Goal: Use online tool/utility: Utilize a website feature to perform a specific function

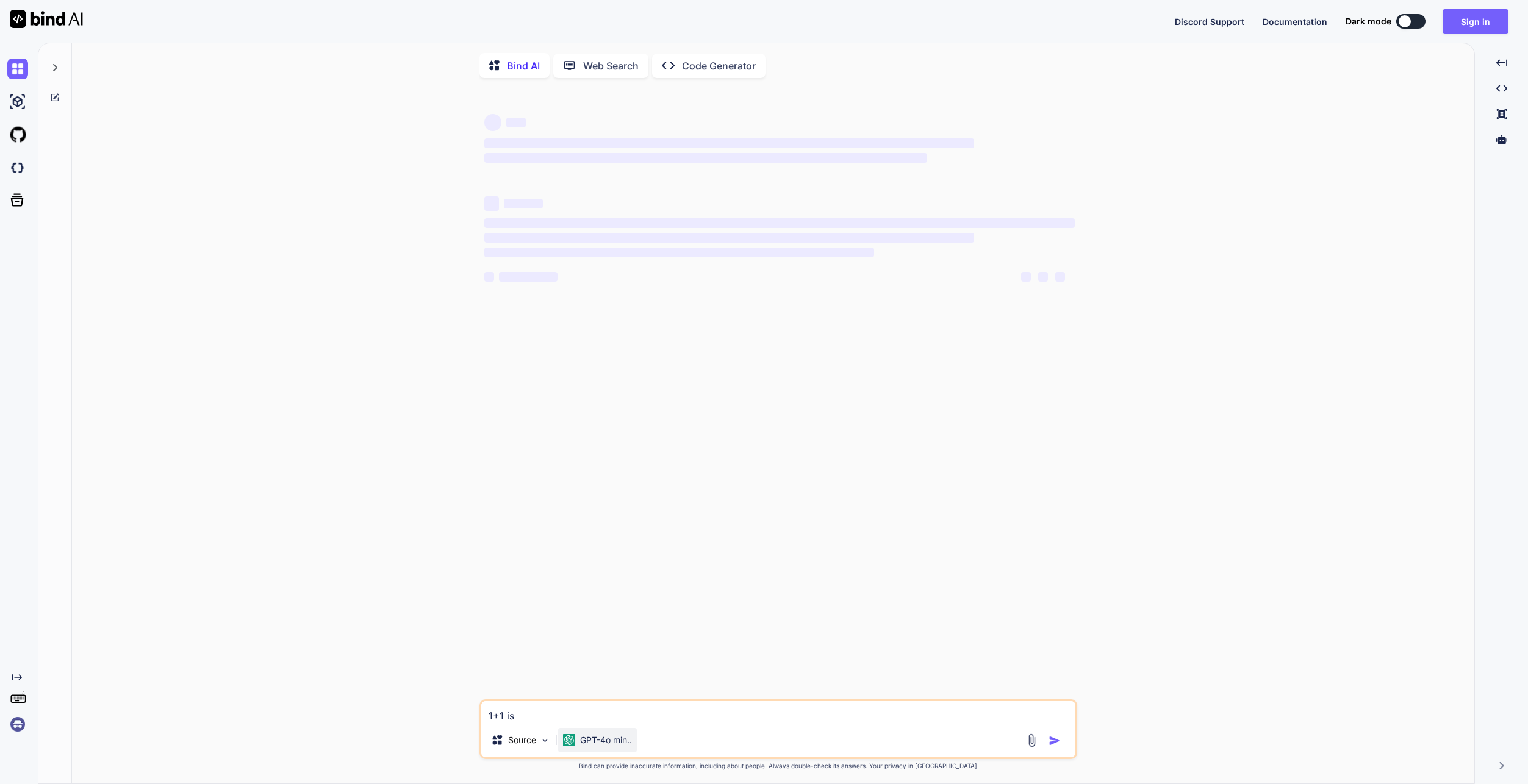
click at [594, 746] on p "GPT-4o min.." at bounding box center [606, 740] width 52 height 12
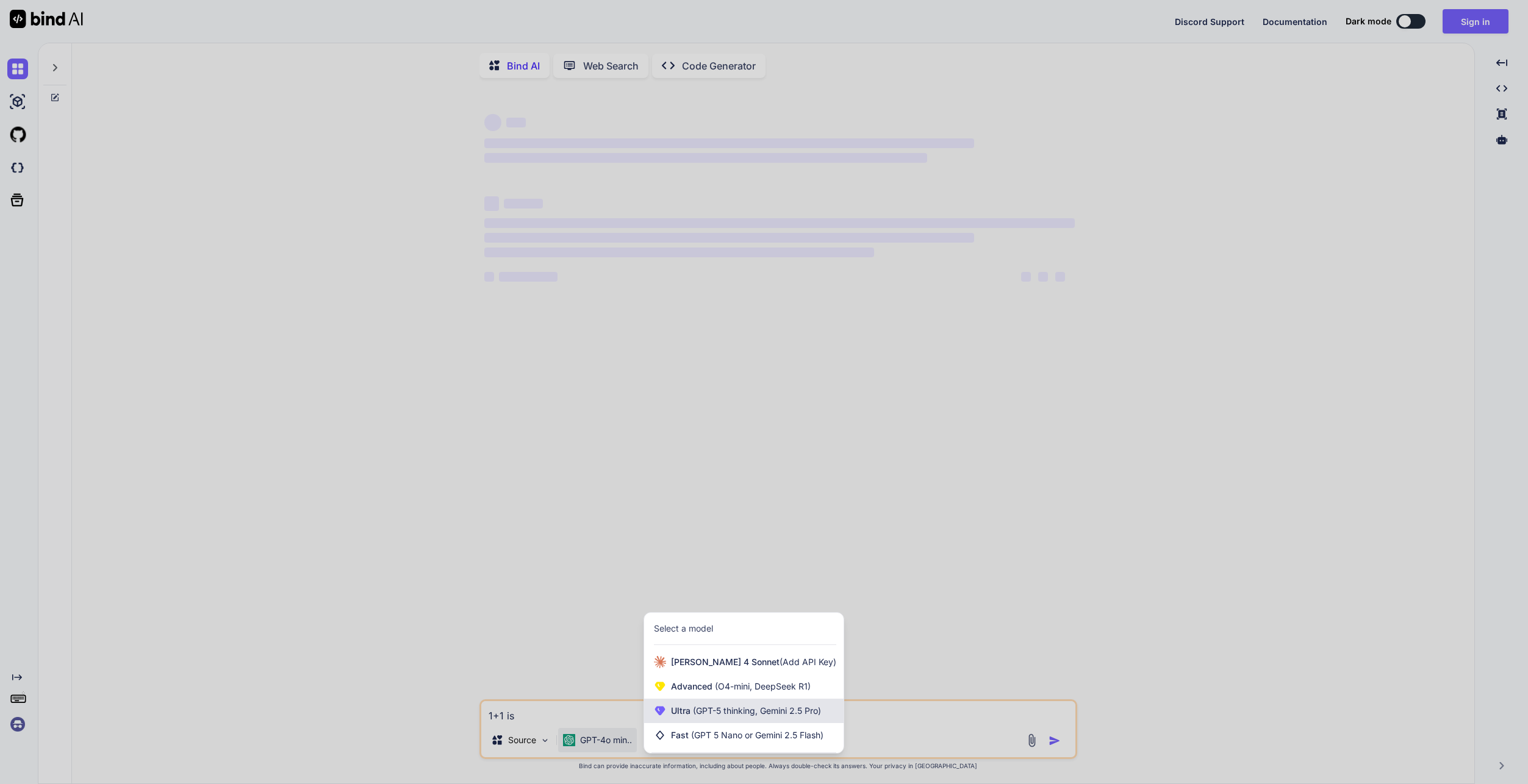
click at [714, 717] on span "Ultra (GPT-5 thinking, Gemini 2.5 Pro)" at bounding box center [746, 711] width 150 height 12
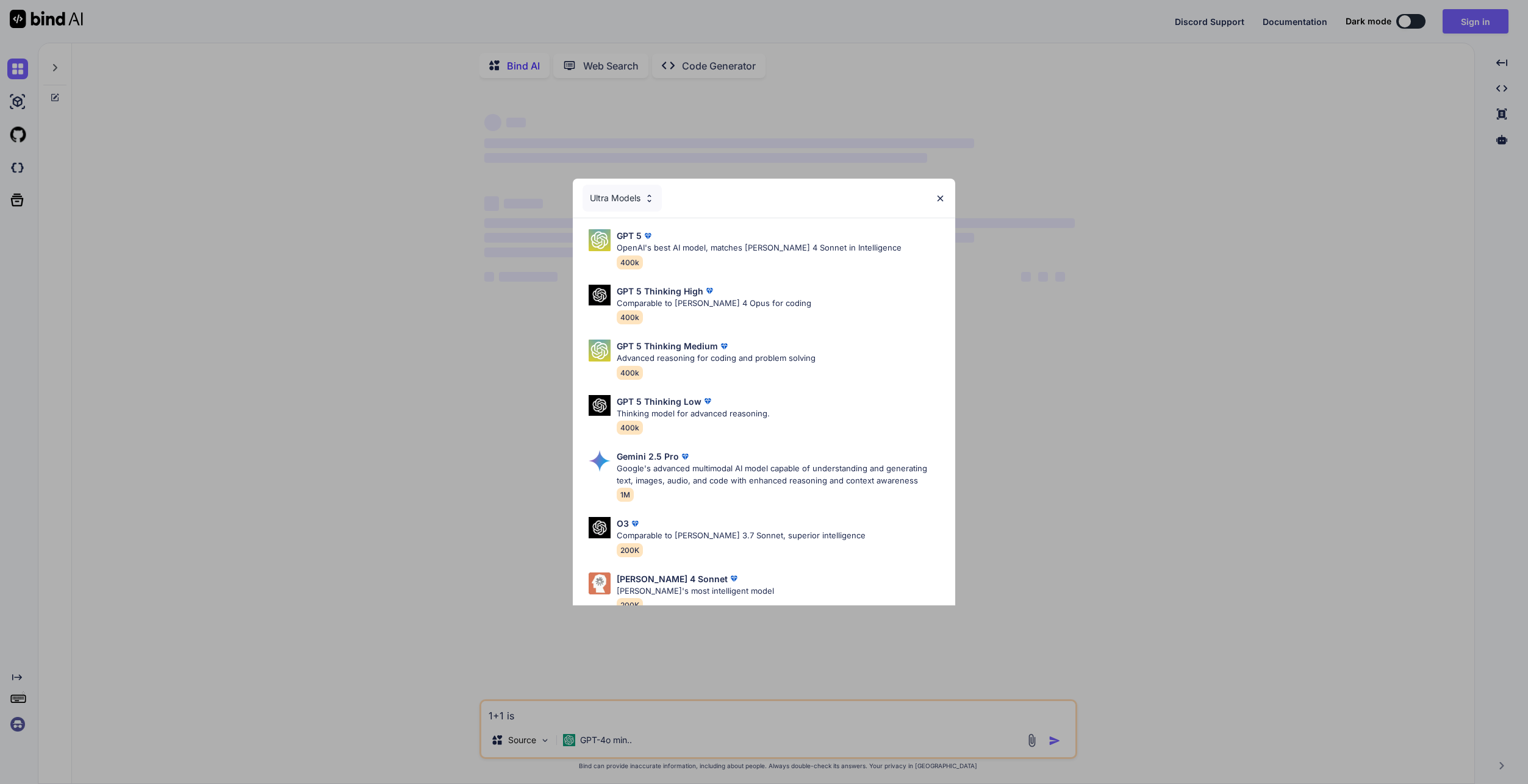
scroll to position [75, 0]
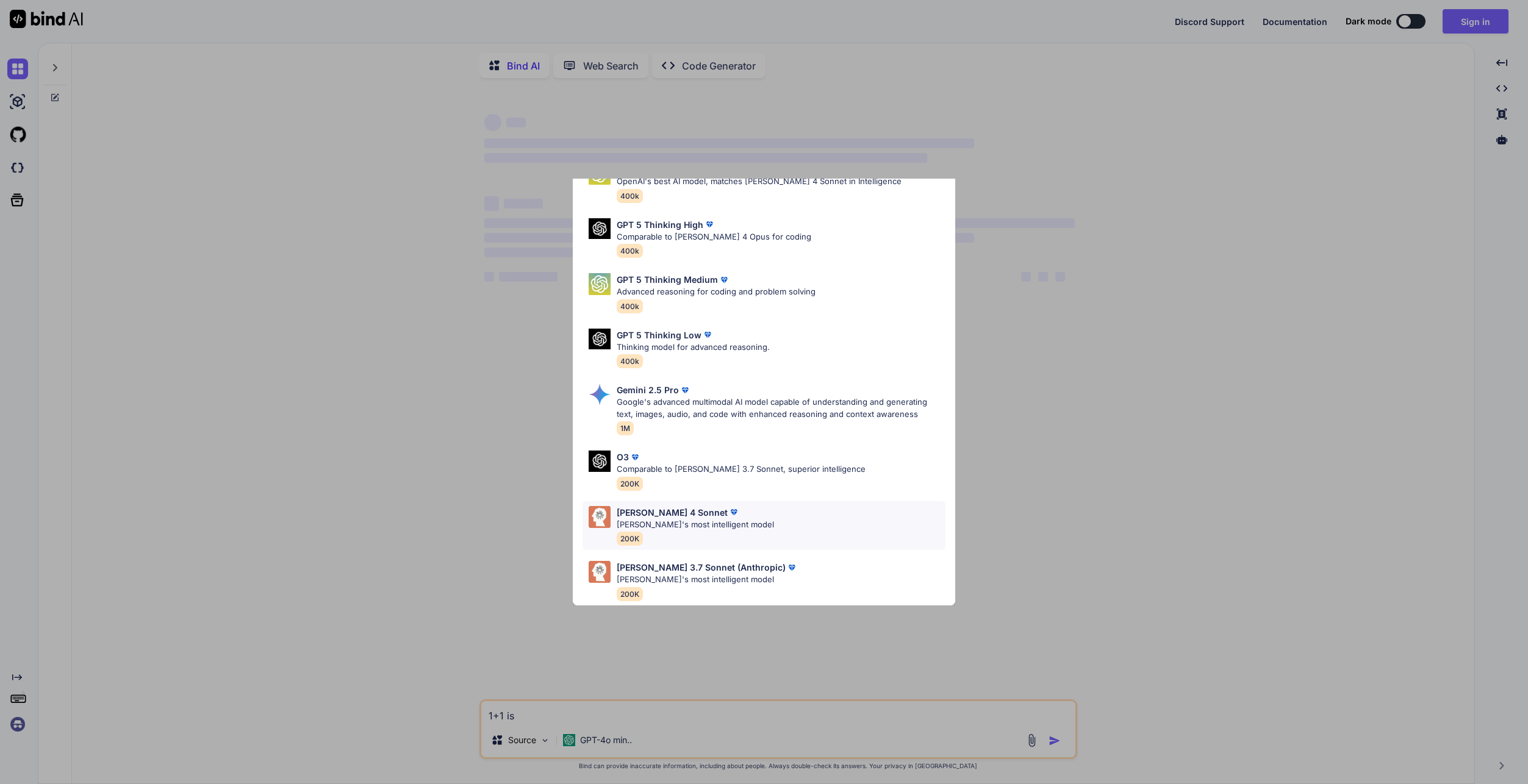
click at [771, 512] on div "Claude 4 Sonnet Claude's most intelligent model 200K" at bounding box center [764, 526] width 362 height 49
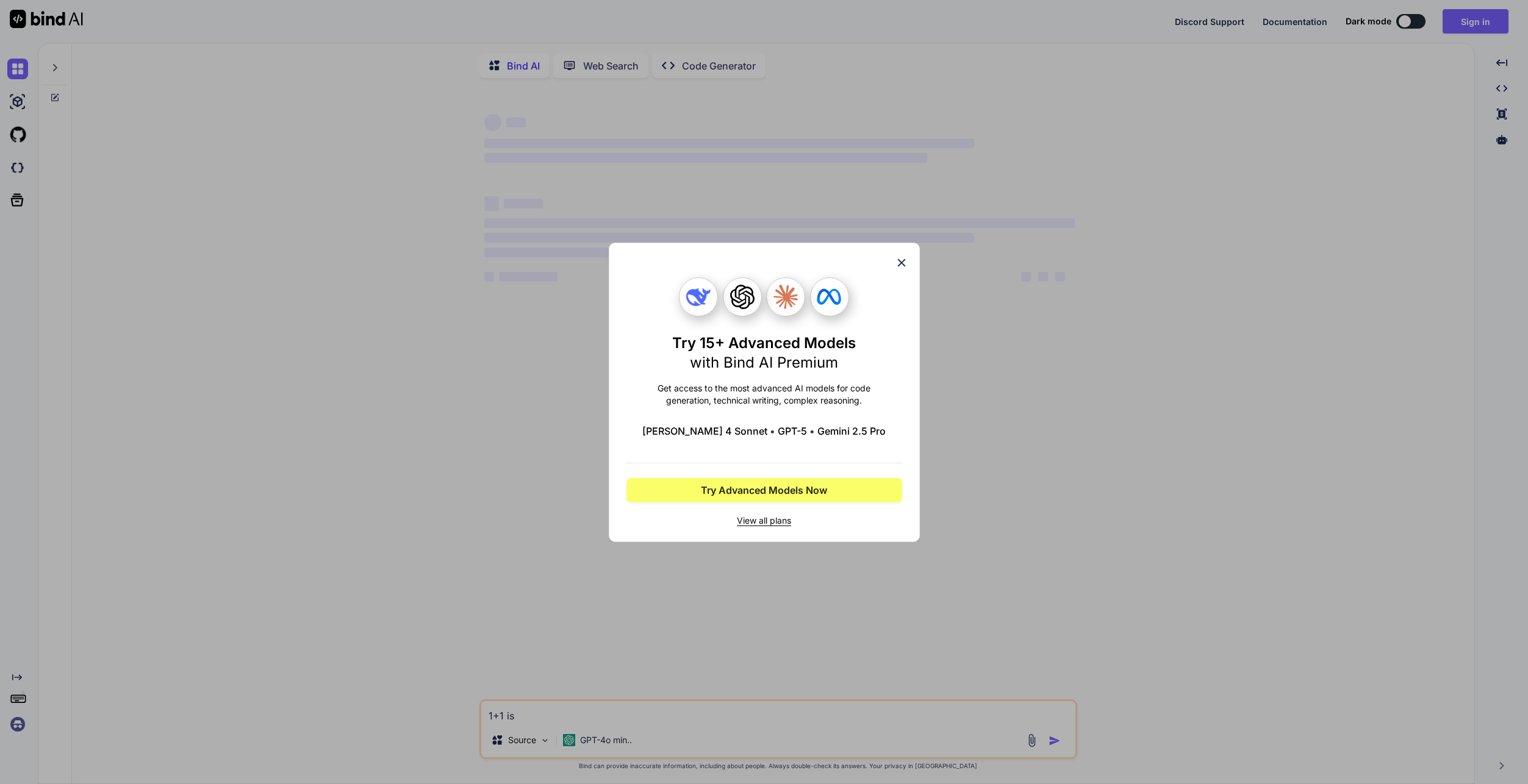
type textarea "x"
click at [899, 263] on icon at bounding box center [901, 263] width 14 height 14
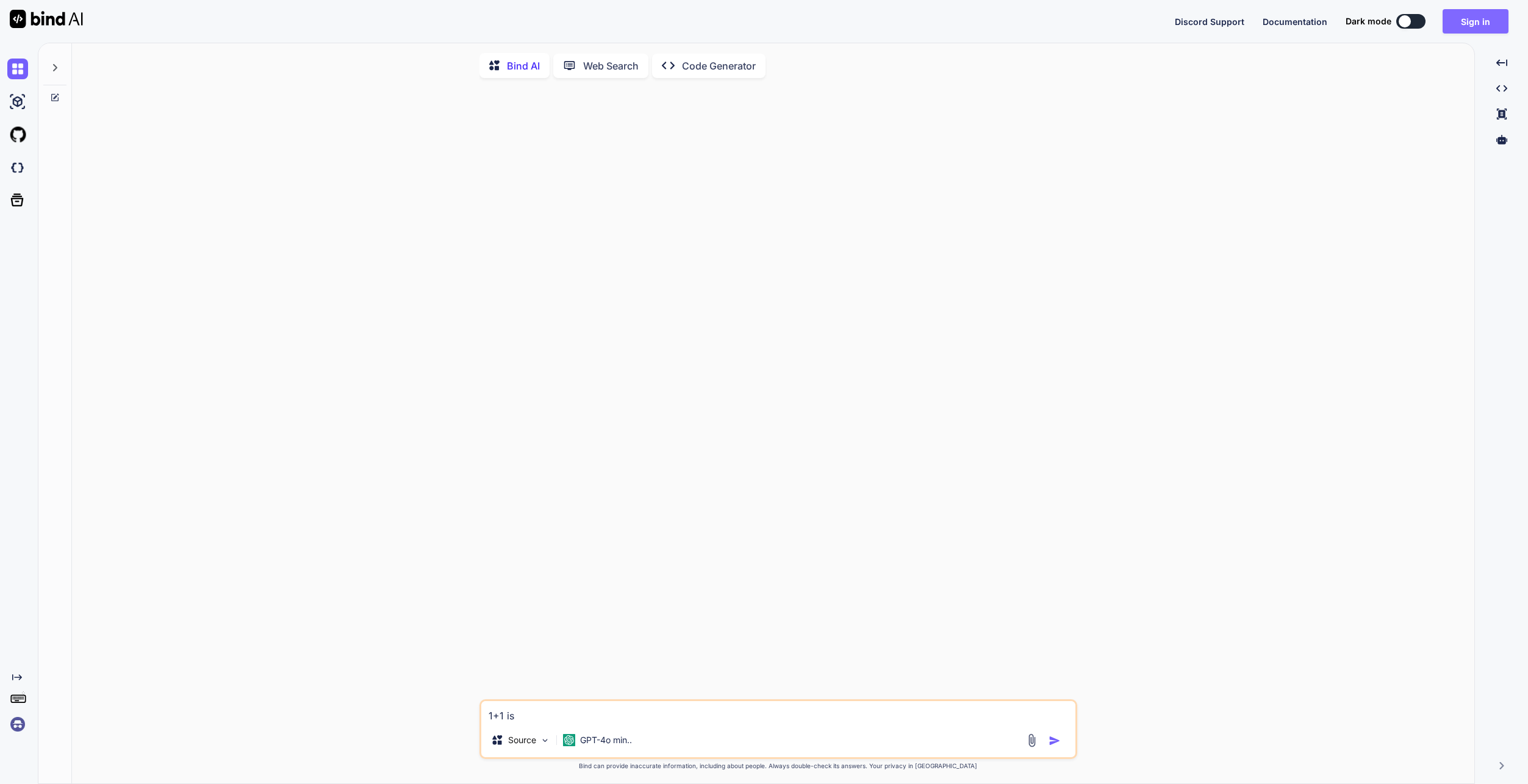
click at [1463, 11] on button "Sign in" at bounding box center [1476, 22] width 66 height 24
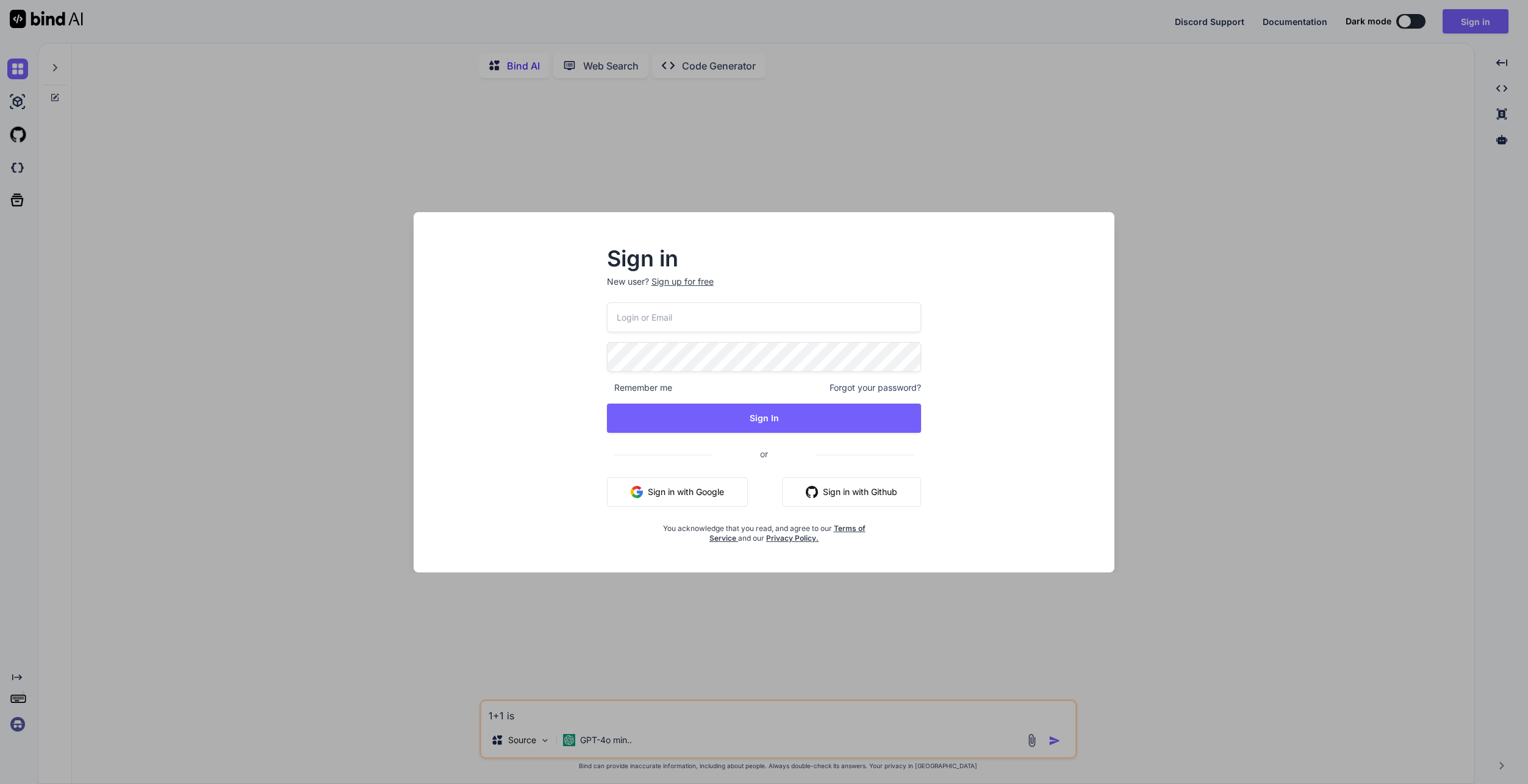
type input "swissmadedirect@gmail.com"
click at [710, 493] on button "Sign in with Google" at bounding box center [678, 492] width 141 height 29
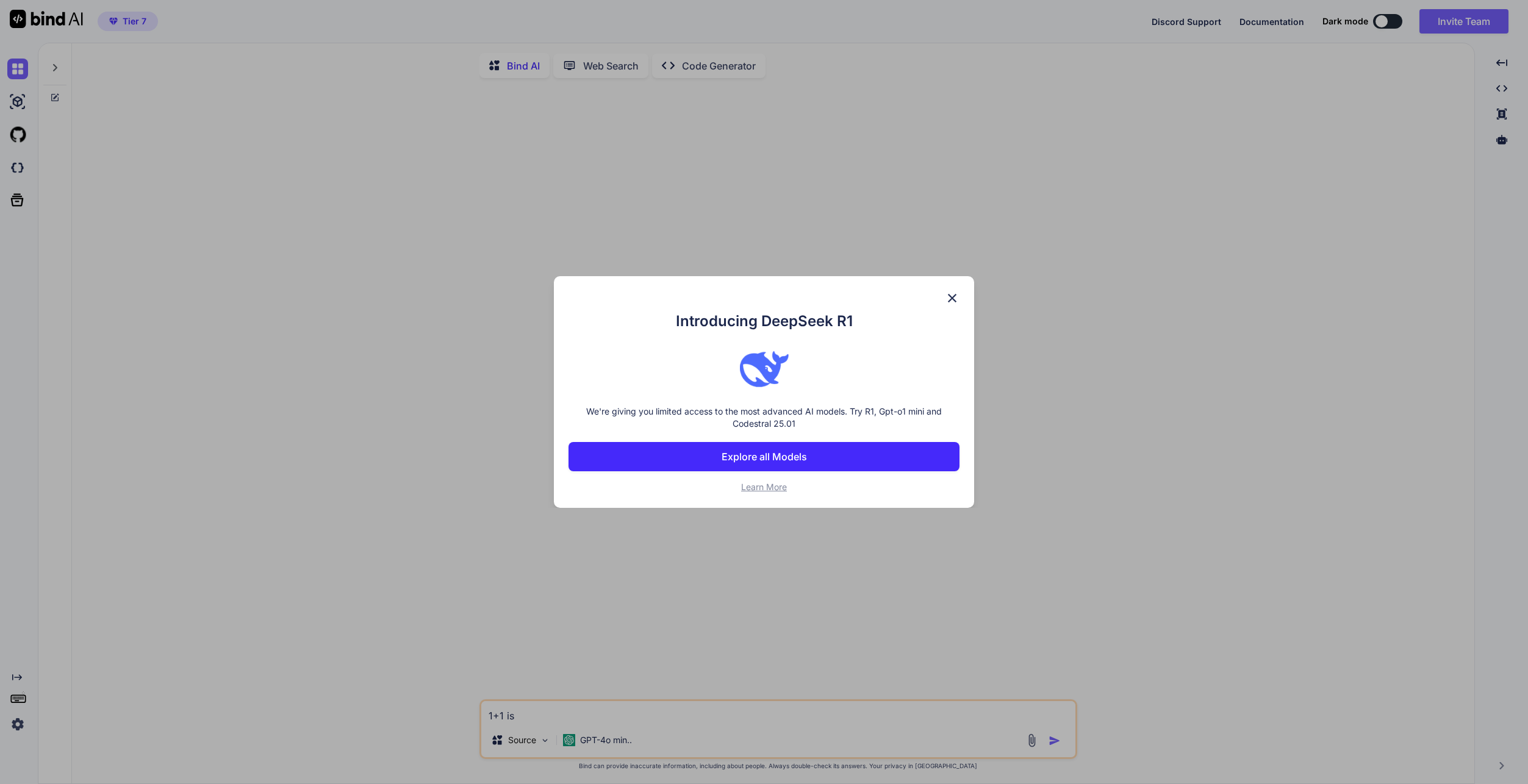
click at [950, 300] on img at bounding box center [952, 298] width 14 height 14
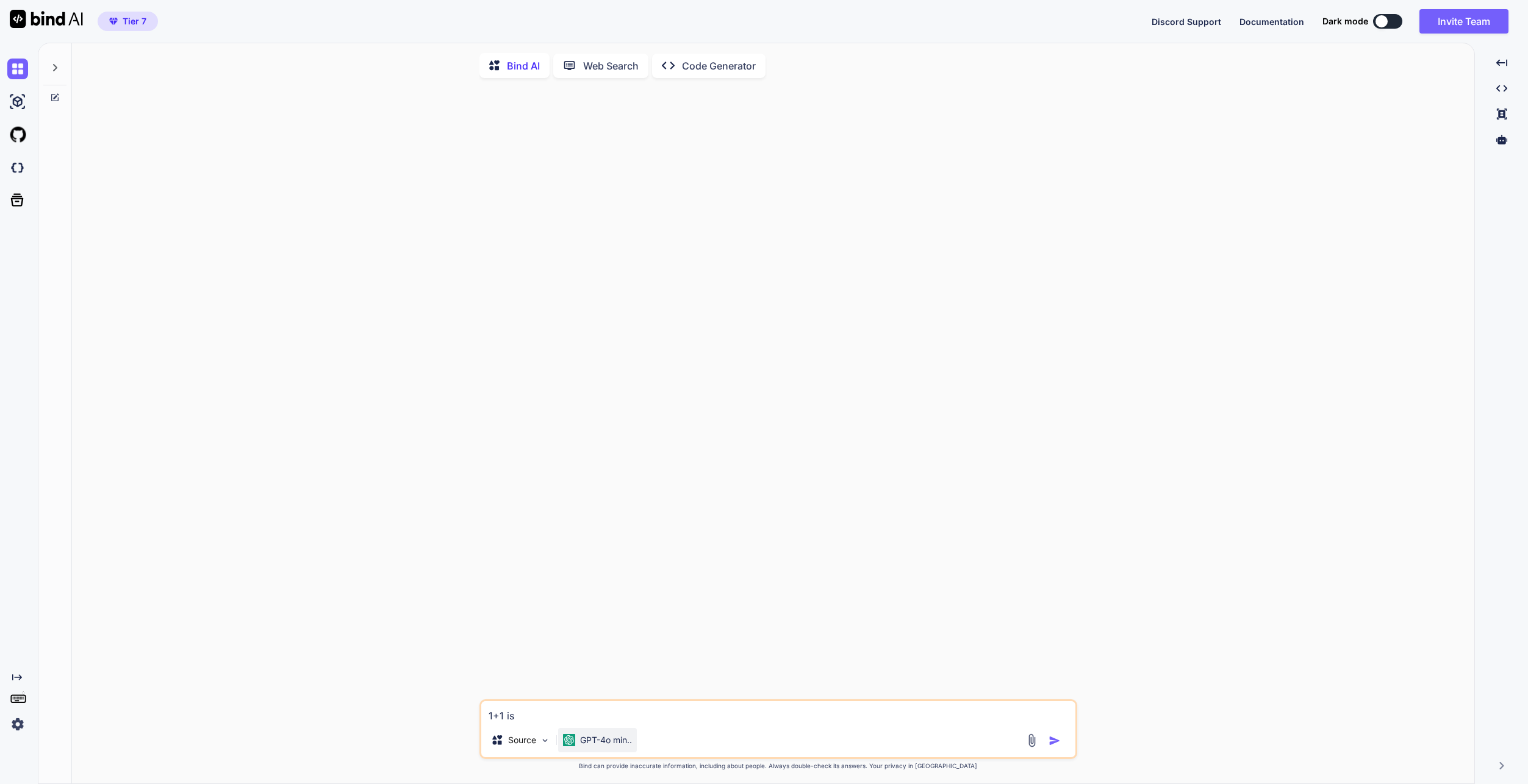
click at [630, 744] on p "GPT-4o min.." at bounding box center [606, 740] width 52 height 12
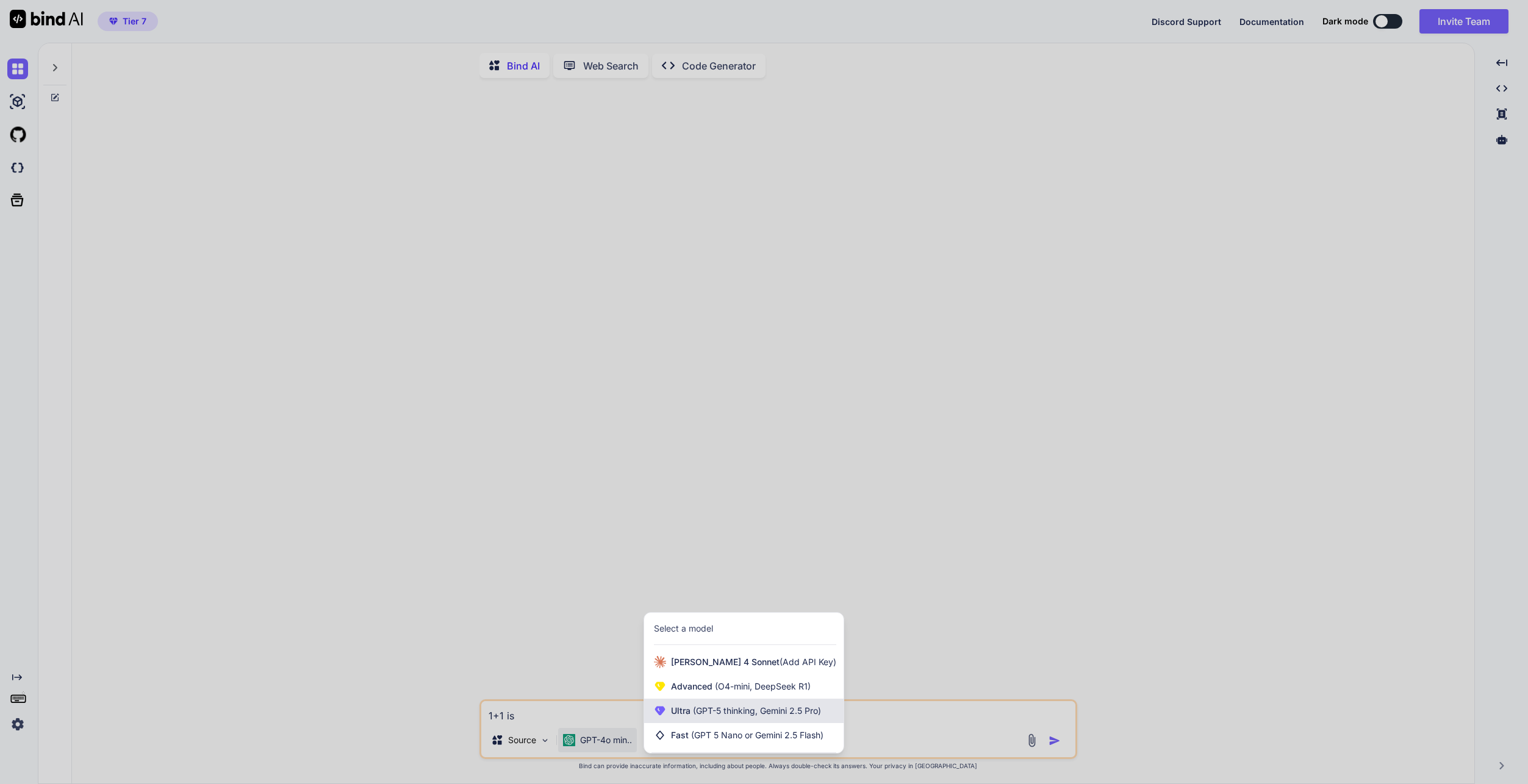
click at [751, 719] on div "Ultra (GPT-5 thinking, Gemini 2.5 Pro)" at bounding box center [744, 711] width 200 height 24
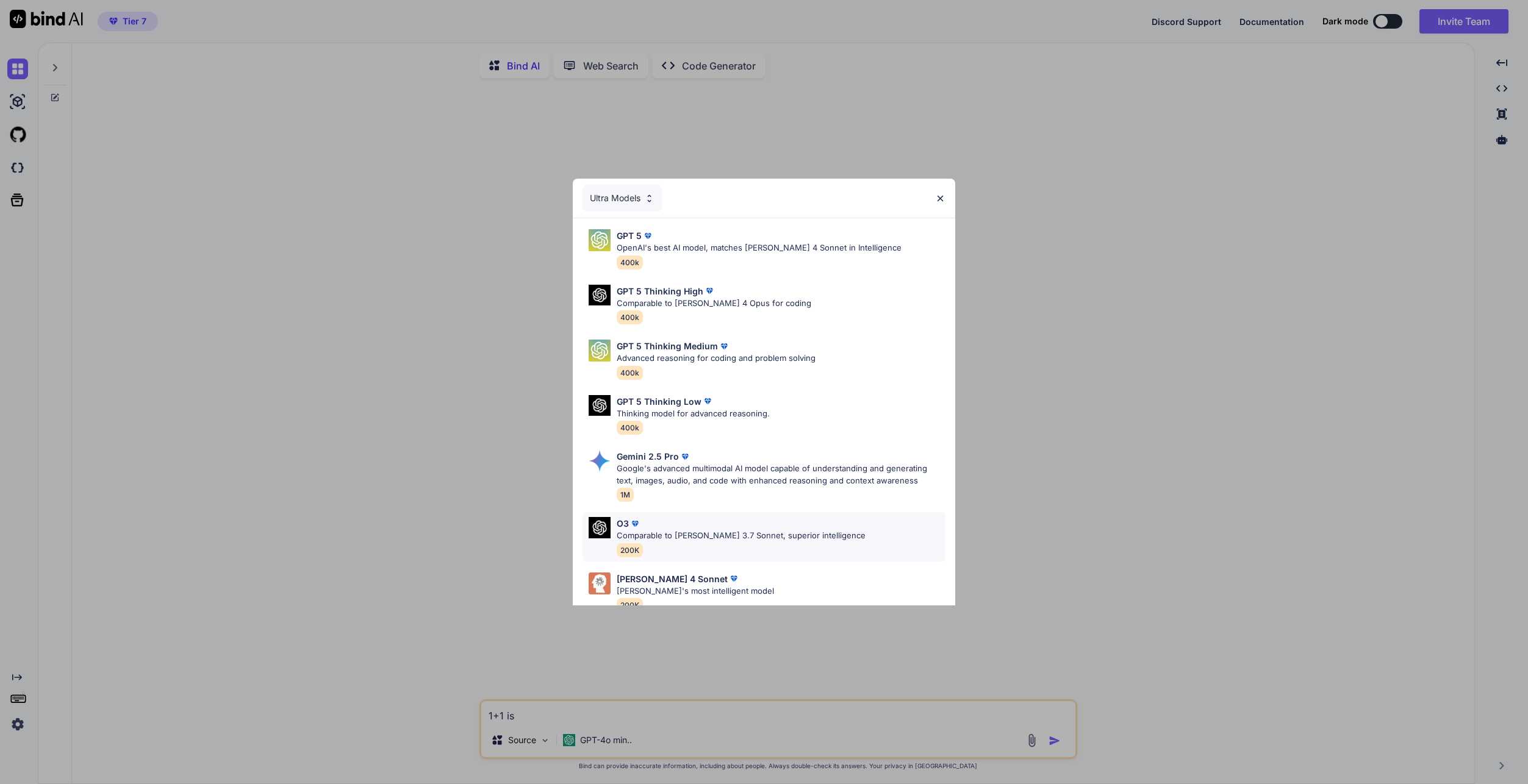
scroll to position [75, 0]
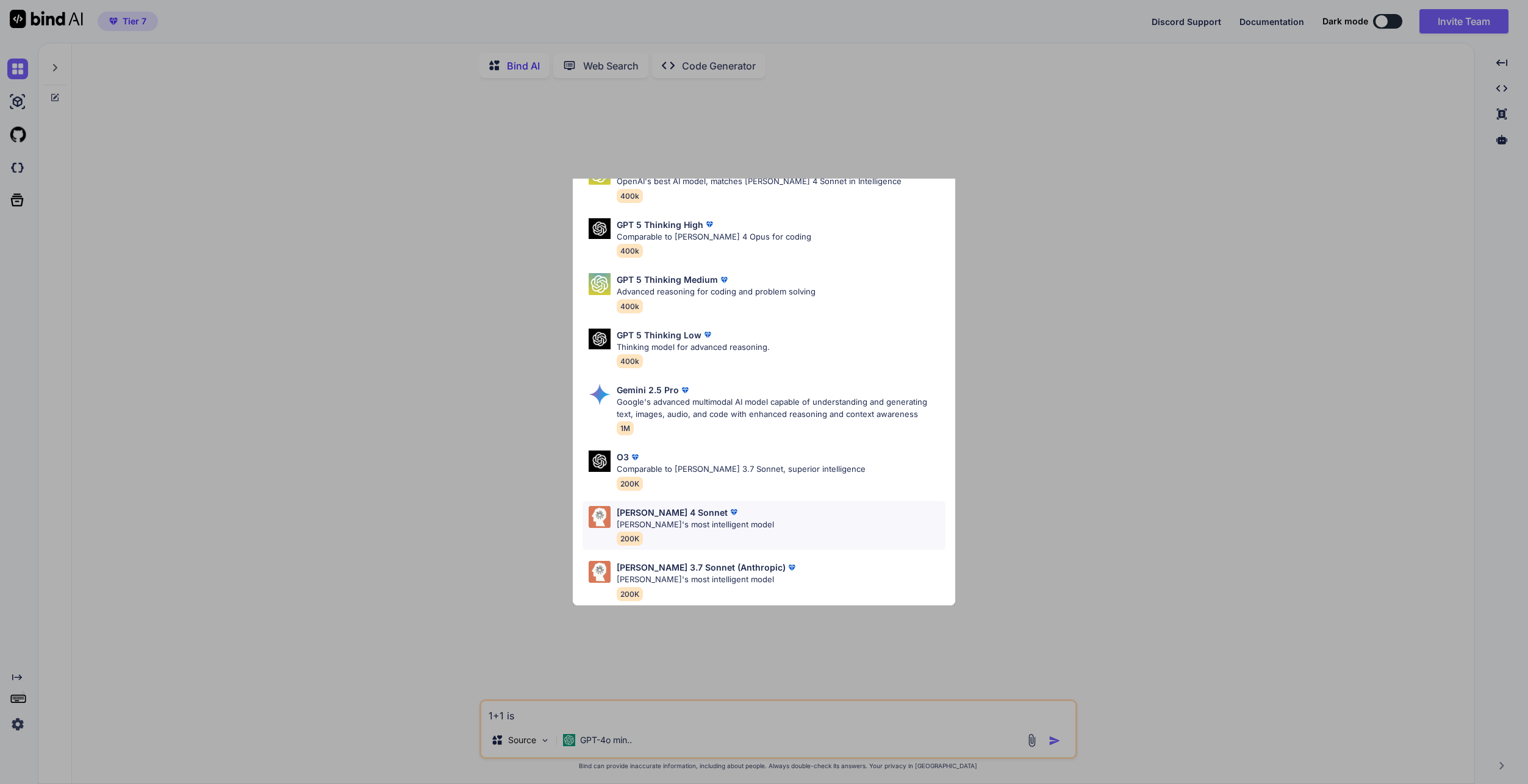
click at [768, 512] on div "Claude 4 Sonnet Claude's most intelligent model 200K" at bounding box center [764, 526] width 362 height 49
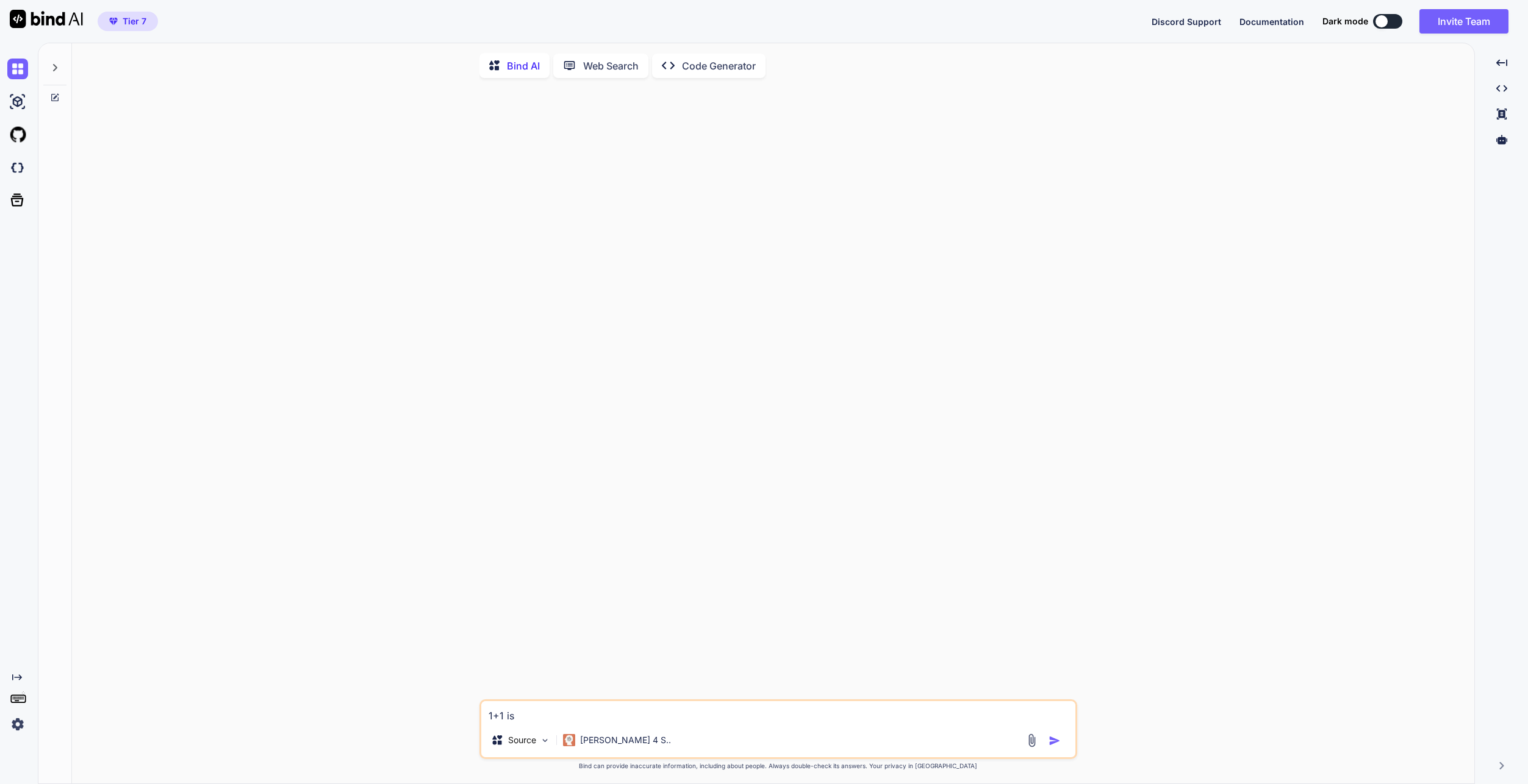
click at [694, 709] on textarea "1+1 is" at bounding box center [779, 712] width 594 height 22
click at [760, 679] on div "Try again" at bounding box center [778, 676] width 76 height 23
